Goal: Find contact information

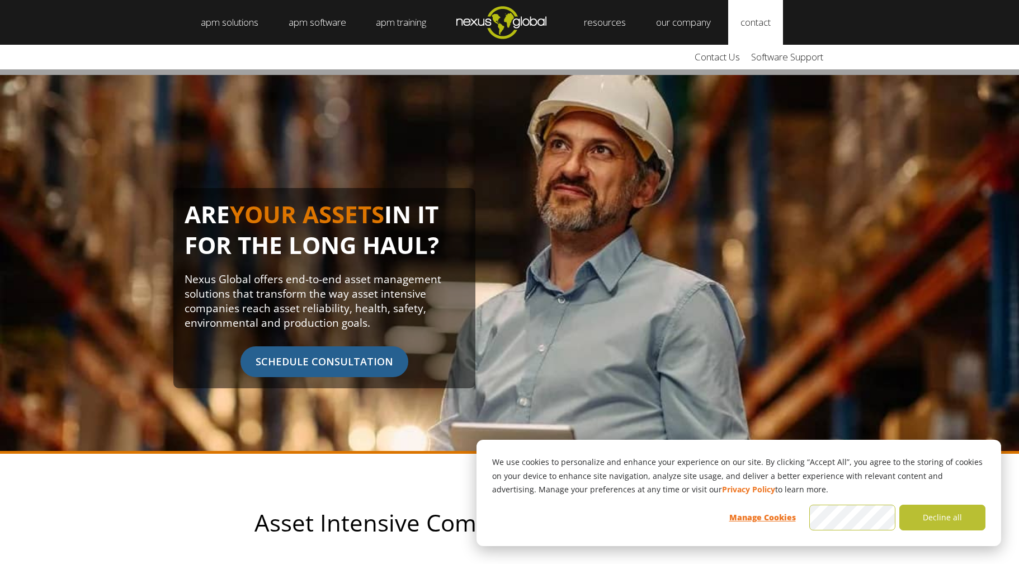
click at [761, 22] on link "contact" at bounding box center [755, 22] width 55 height 45
